Goal: Task Accomplishment & Management: Manage account settings

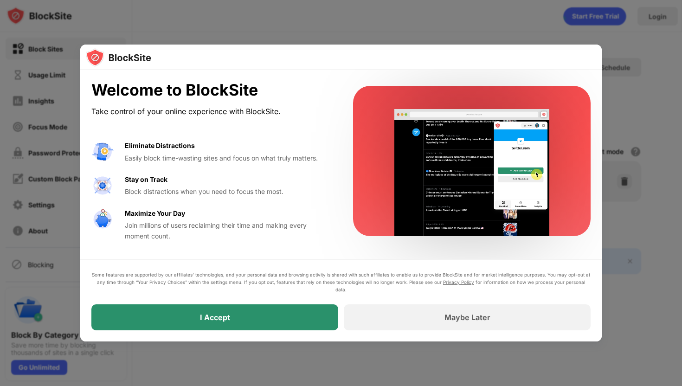
click at [251, 319] on div "I Accept" at bounding box center [214, 317] width 247 height 26
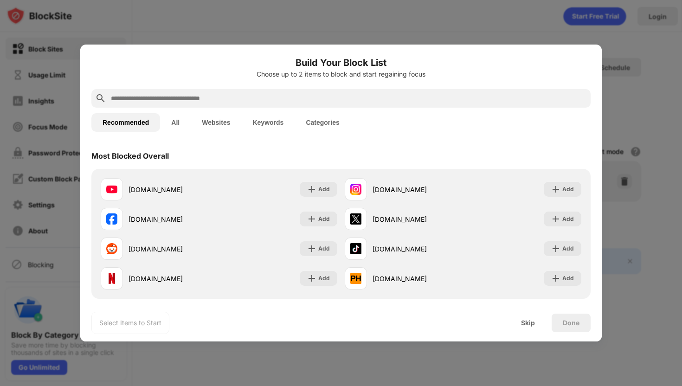
click at [181, 104] on div at bounding box center [340, 98] width 499 height 19
click at [184, 100] on input "text" at bounding box center [348, 98] width 477 height 11
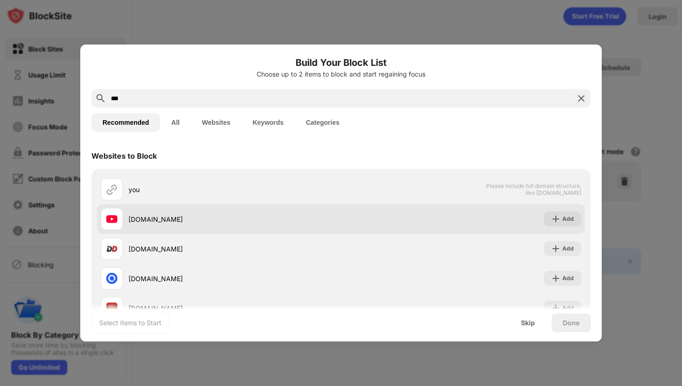
click at [141, 218] on div "[DOMAIN_NAME]" at bounding box center [234, 219] width 212 height 10
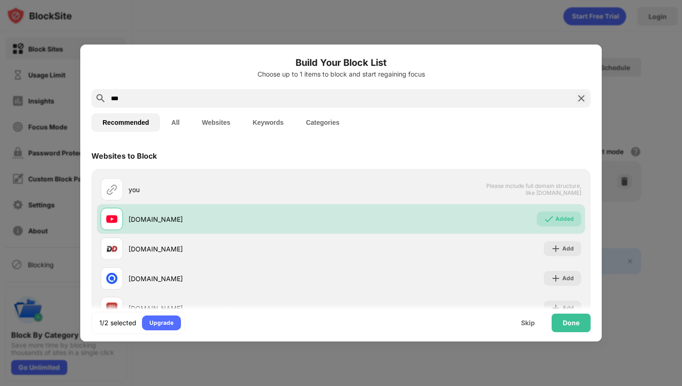
click at [167, 95] on input "***" at bounding box center [341, 98] width 462 height 11
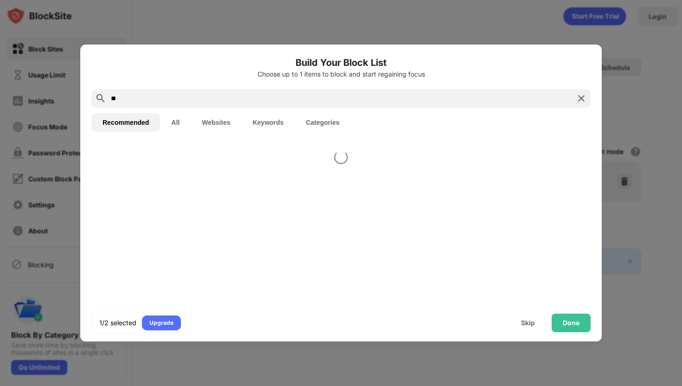
type input "*"
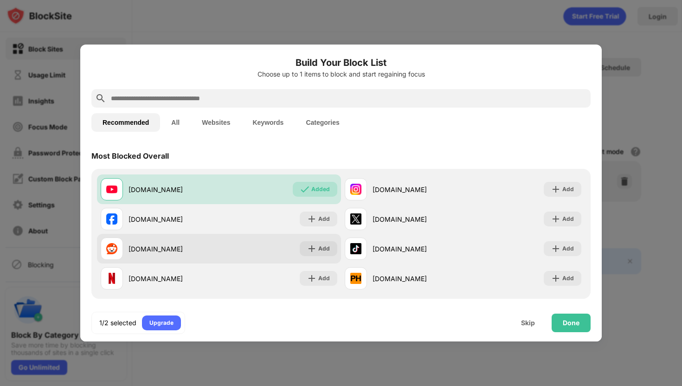
scroll to position [60, 0]
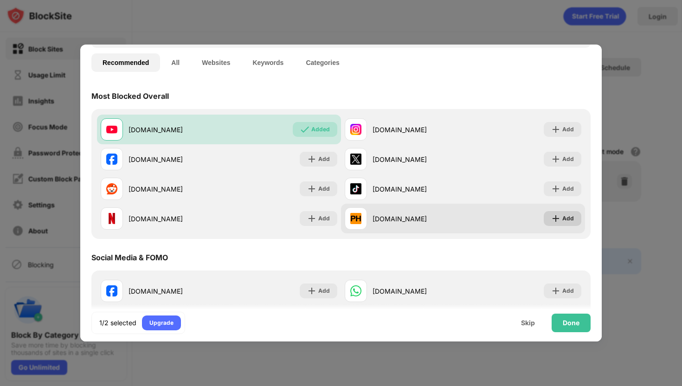
click at [566, 216] on div "Add" at bounding box center [568, 218] width 12 height 9
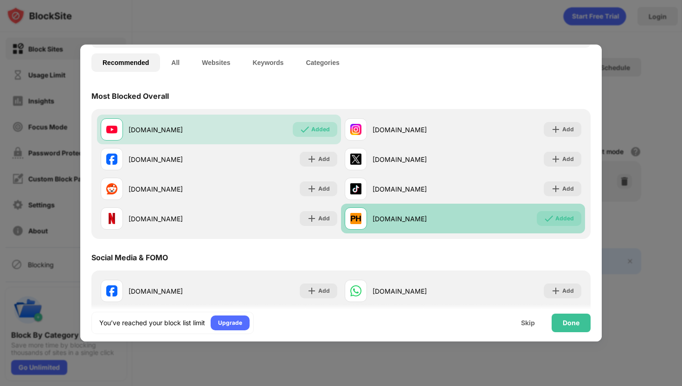
scroll to position [0, 0]
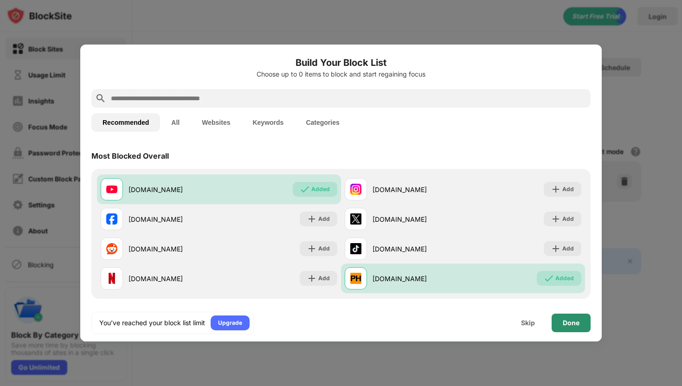
click at [572, 319] on div "Done" at bounding box center [571, 322] width 17 height 7
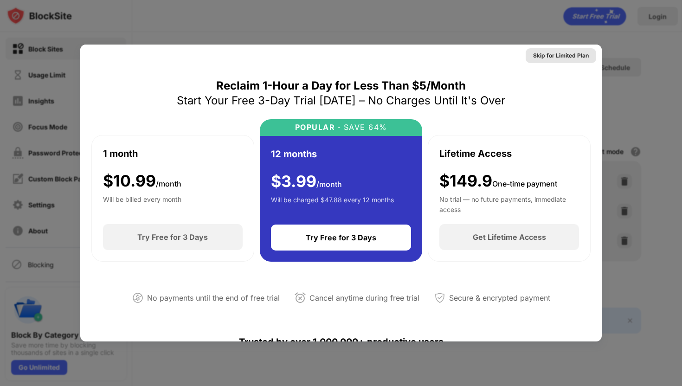
click at [552, 57] on div "Skip for Limited Plan" at bounding box center [561, 55] width 56 height 9
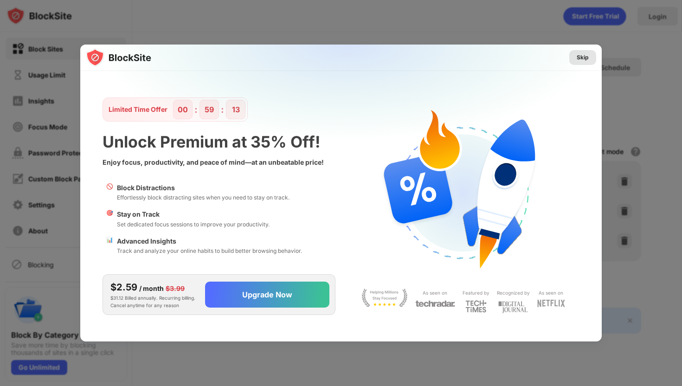
click at [581, 58] on div "Skip" at bounding box center [583, 57] width 12 height 9
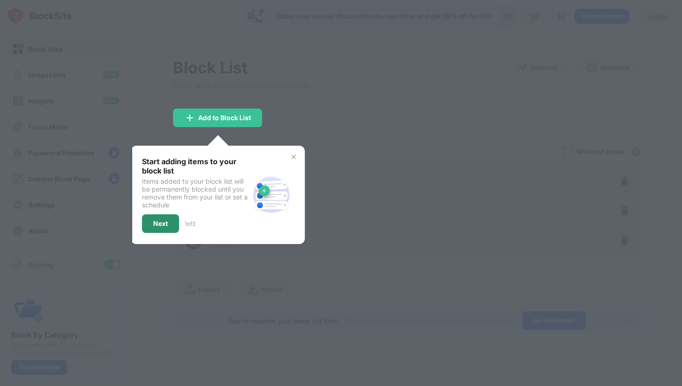
click at [163, 224] on div "Next" at bounding box center [160, 223] width 15 height 7
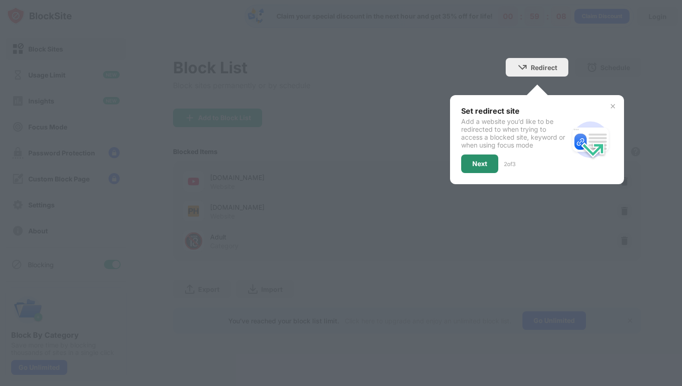
click at [478, 160] on div "Next" at bounding box center [479, 163] width 15 height 7
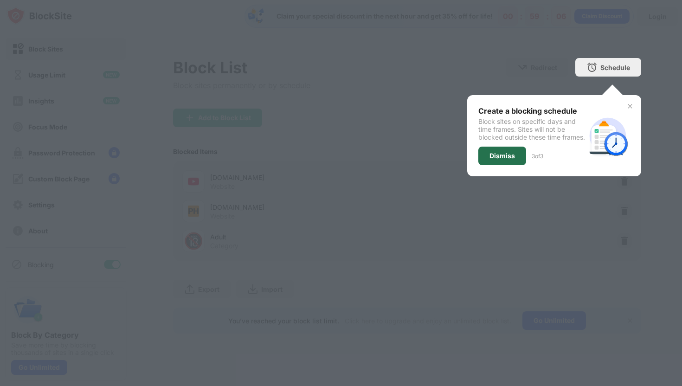
click at [517, 161] on div "Dismiss" at bounding box center [502, 156] width 48 height 19
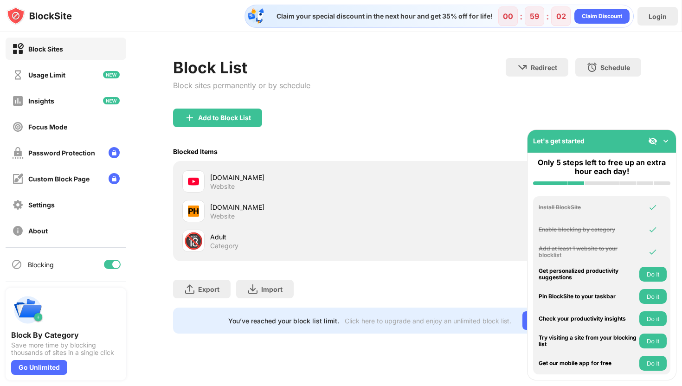
click at [665, 140] on img at bounding box center [665, 140] width 9 height 9
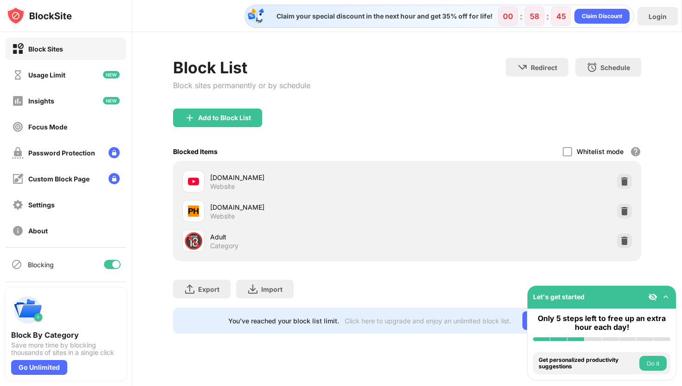
drag, startPoint x: 562, startPoint y: 293, endPoint x: 571, endPoint y: 214, distance: 79.4
click at [571, 214] on div "Block Sites Usage Limit Insights Focus Mode Password Protection Custom Block Pa…" at bounding box center [341, 193] width 682 height 386
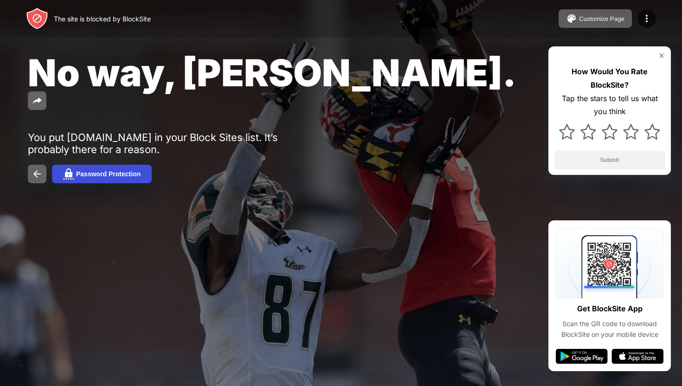
click at [101, 170] on div "Password Protection" at bounding box center [108, 173] width 64 height 7
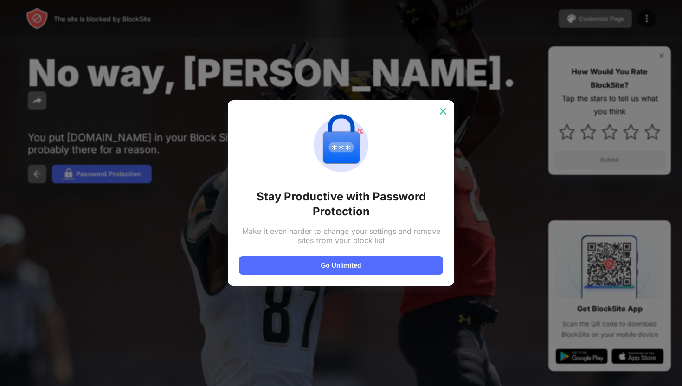
click at [442, 114] on img at bounding box center [442, 111] width 9 height 9
